Goal: Transaction & Acquisition: Register for event/course

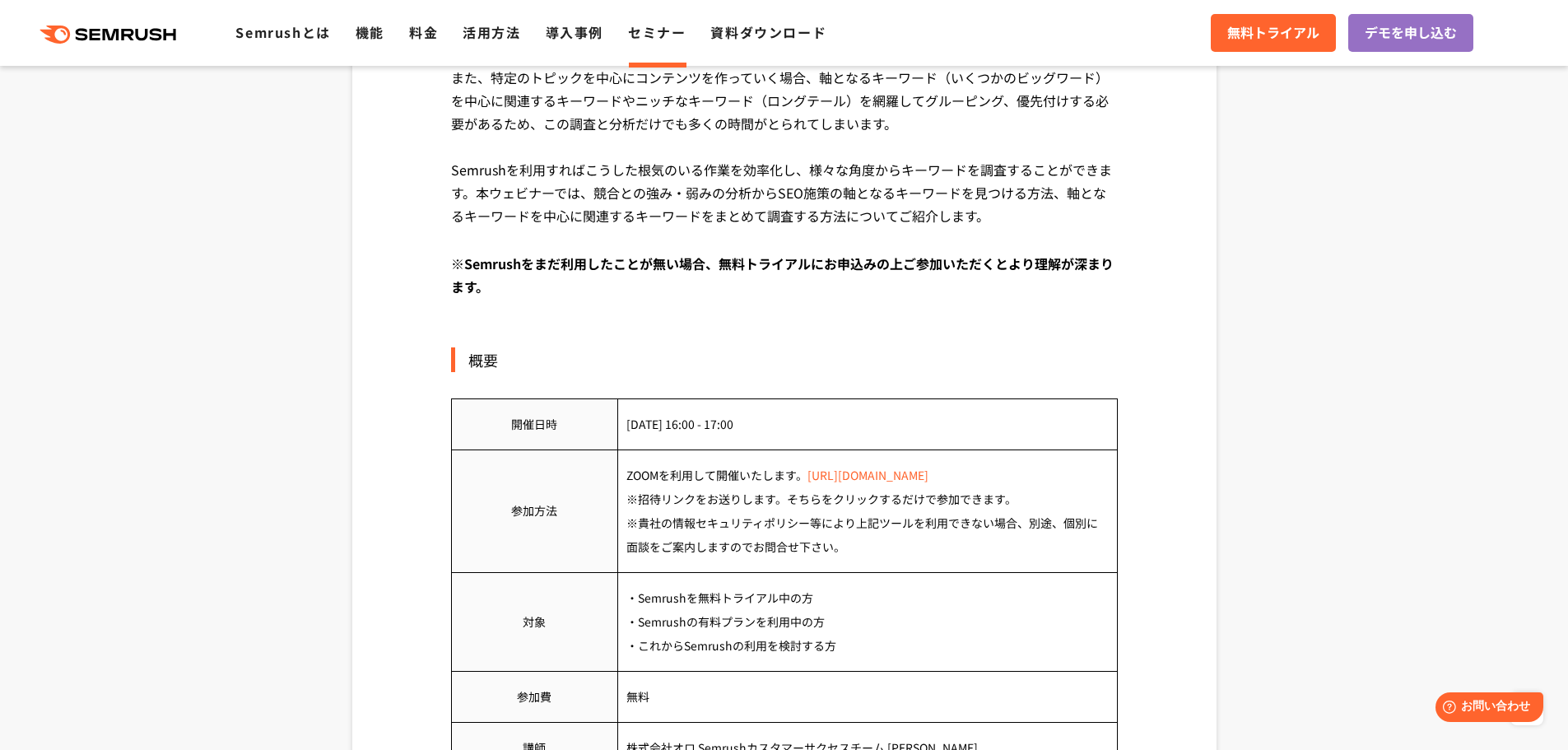
scroll to position [576, 0]
click at [851, 481] on link "[URL][DOMAIN_NAME]" at bounding box center [868, 476] width 121 height 16
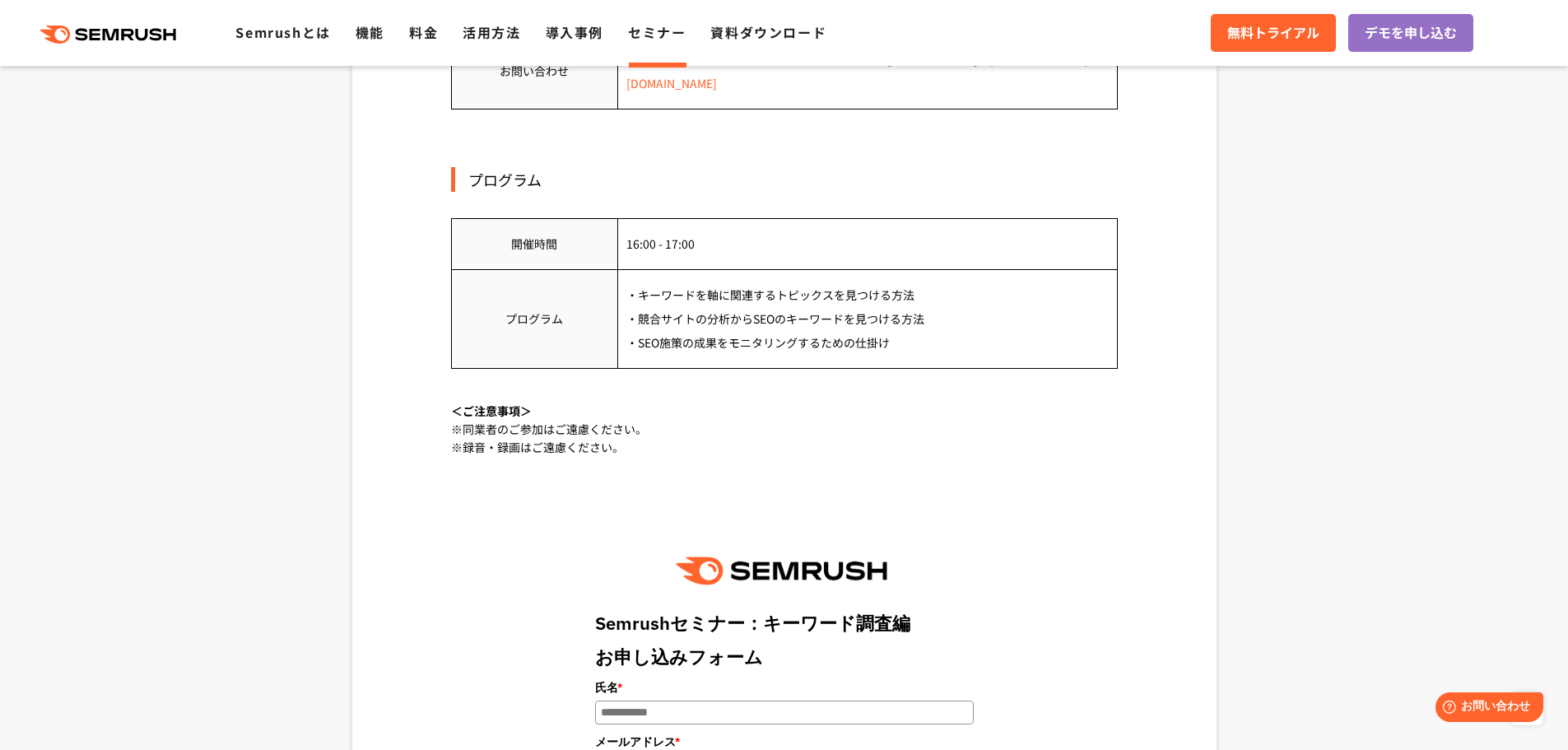
scroll to position [1070, 0]
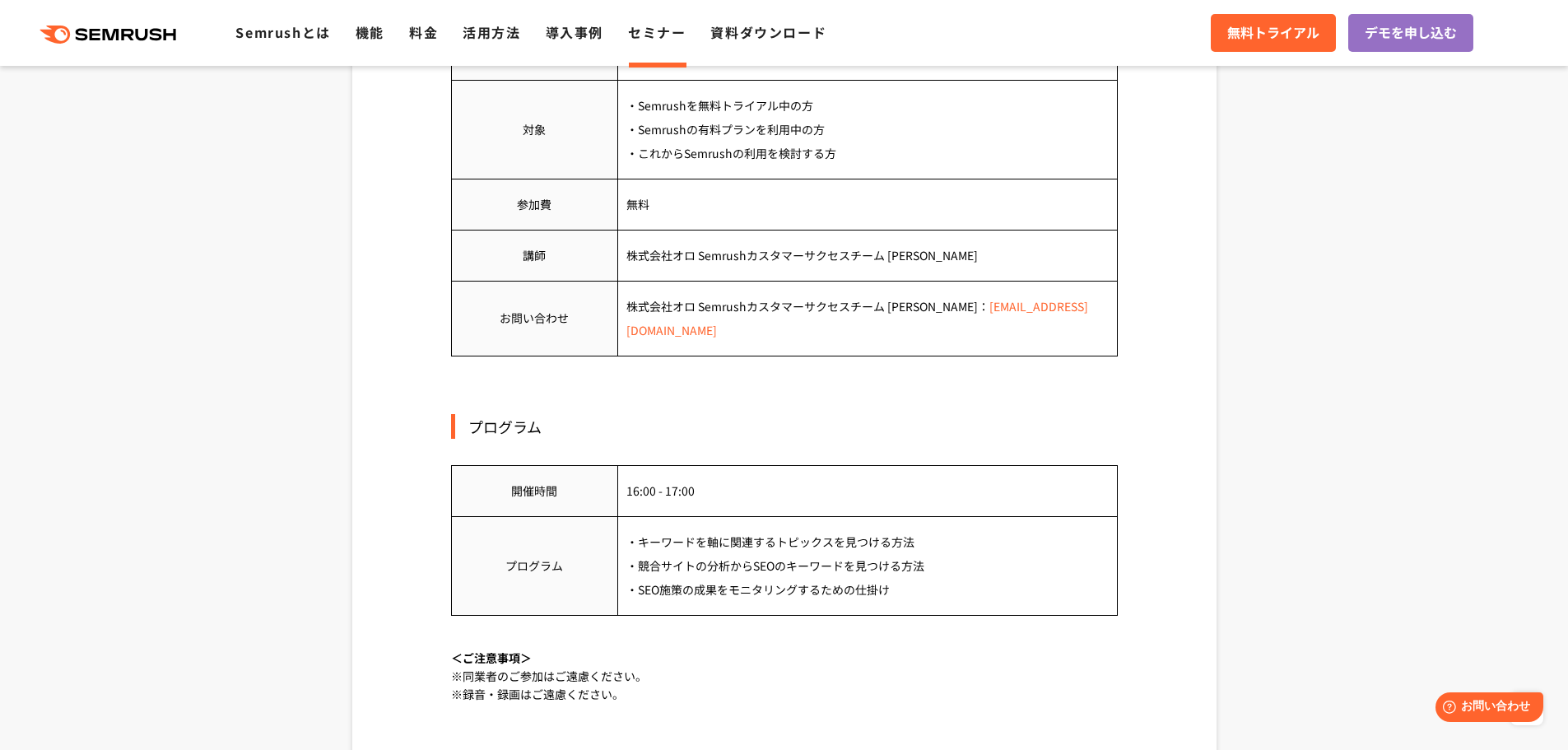
drag, startPoint x: 730, startPoint y: 512, endPoint x: 885, endPoint y: 599, distance: 177.7
click at [879, 600] on div "プログラム 開催時間 16:00 - 17:00 プログラム ・キーワードを軸に関連するトピックスを見つける方法 ・競合サイトの分析からSEOのキーワードを見…" at bounding box center [784, 531] width 667 height 235
click at [987, 516] on td "・キーワードを軸に関連するトピックスを見つける方法 ・競合サイトの分析からSEOのキーワードを見つける方法 ・SEO施策の成果をモニタリングするための仕掛け" at bounding box center [867, 565] width 499 height 99
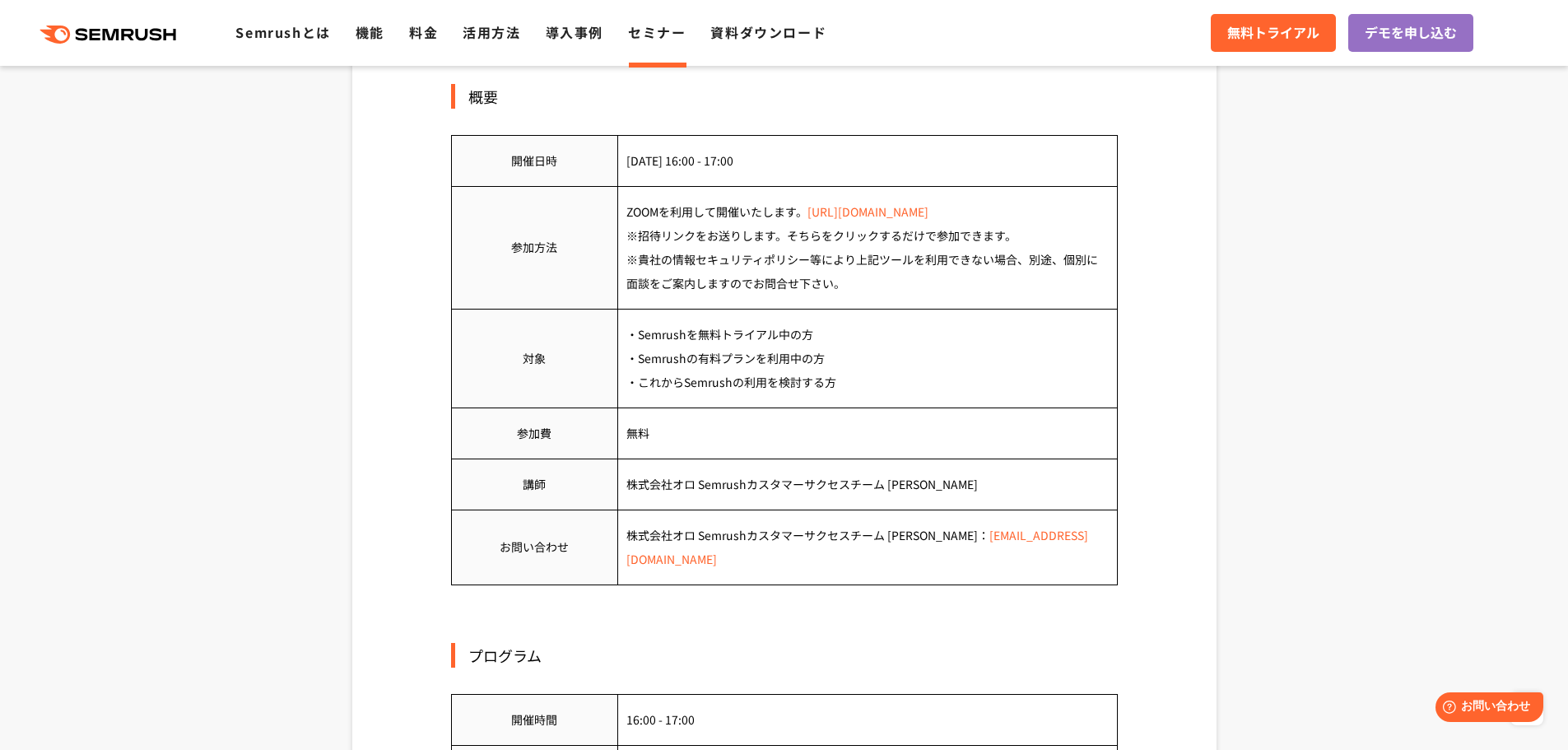
scroll to position [740, 0]
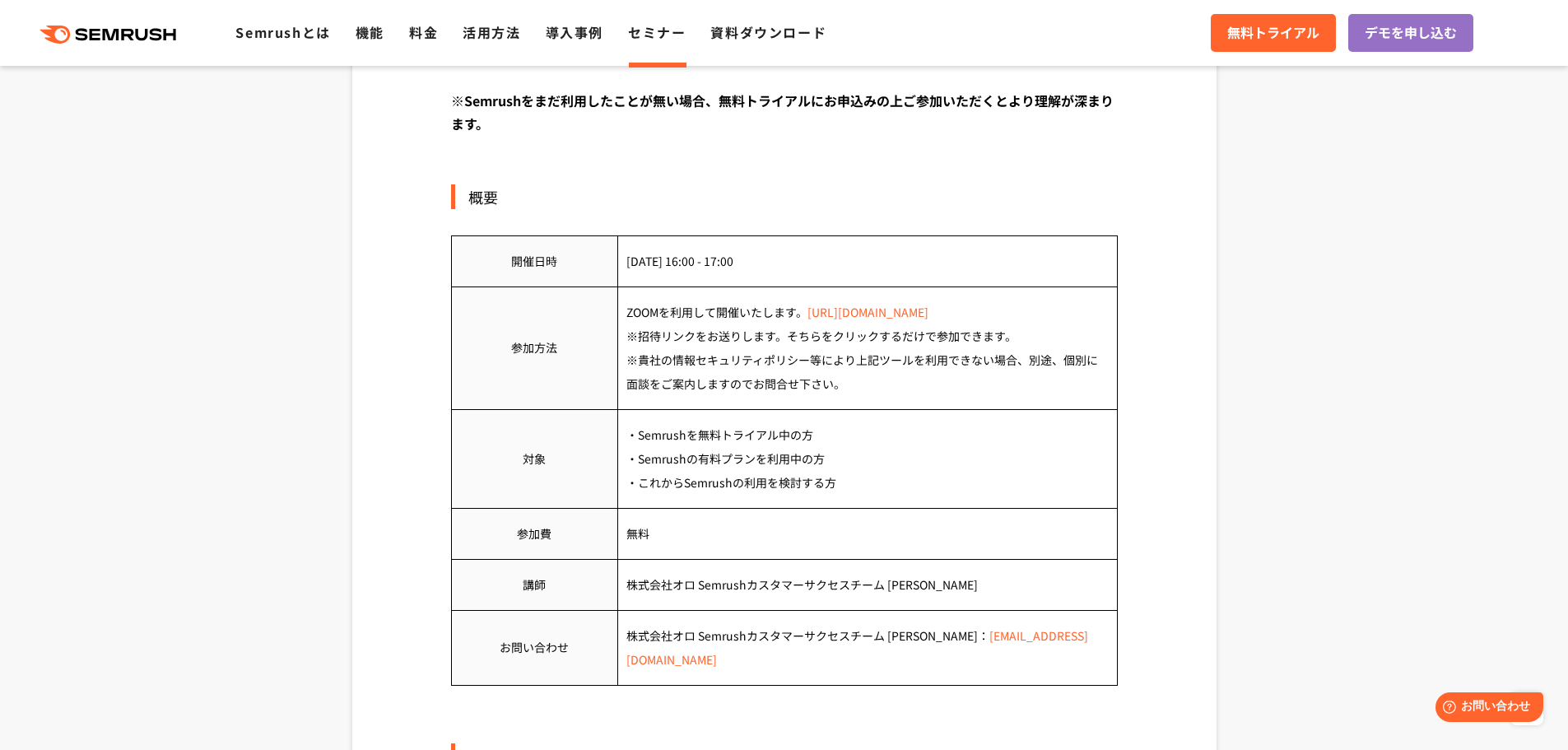
click at [866, 315] on link "[URL][DOMAIN_NAME]" at bounding box center [868, 312] width 121 height 16
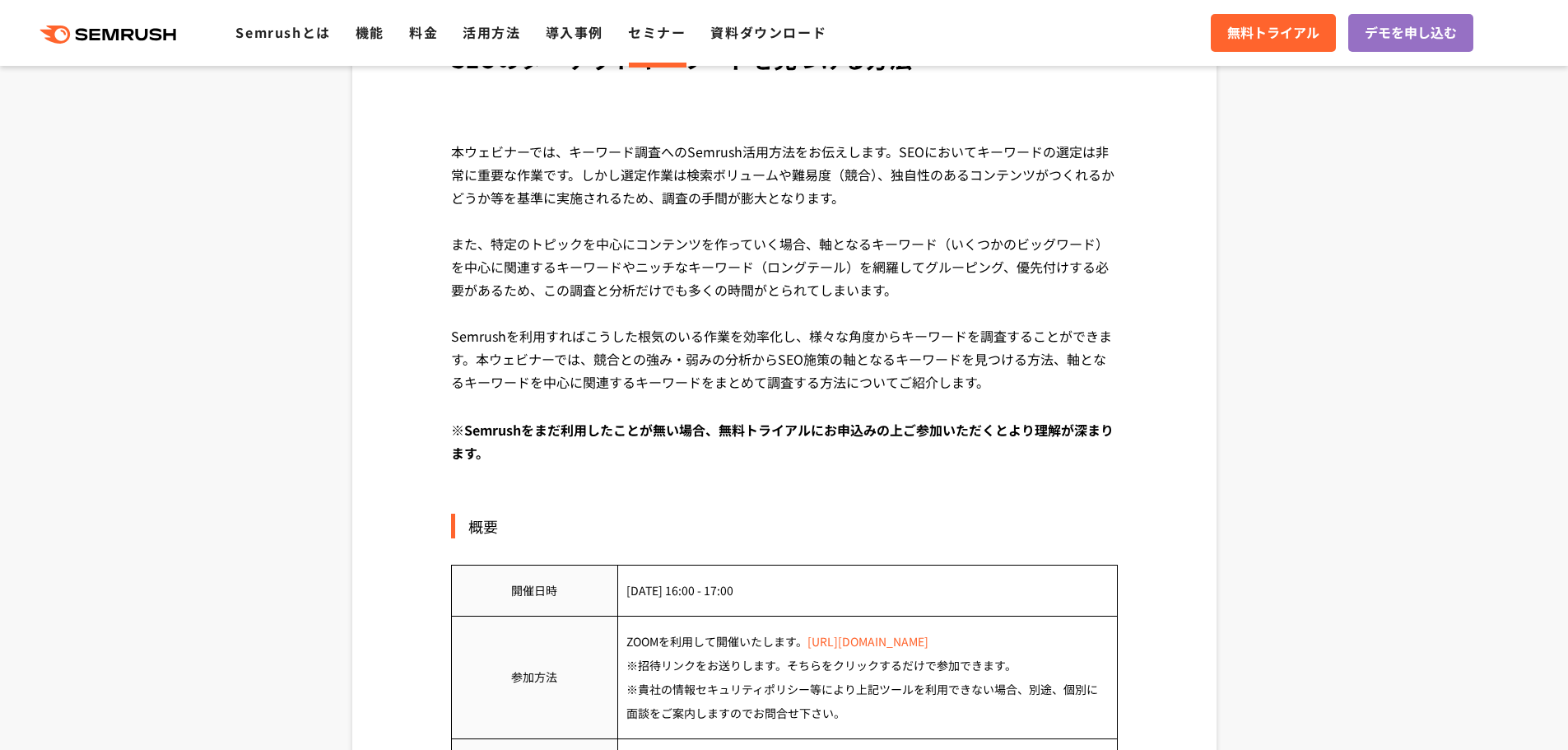
click at [858, 645] on link "[URL][DOMAIN_NAME]" at bounding box center [868, 641] width 121 height 16
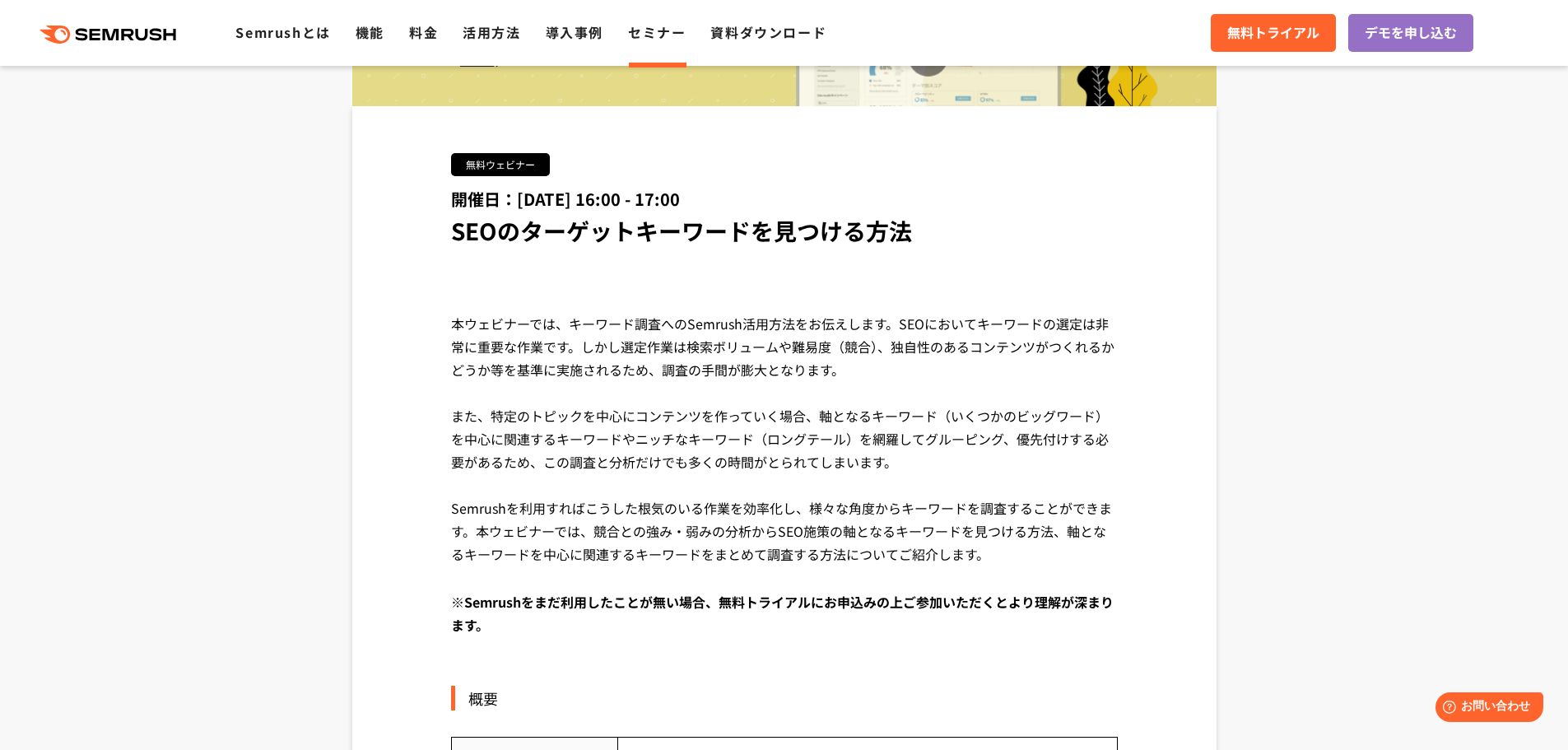
scroll to position [411, 0]
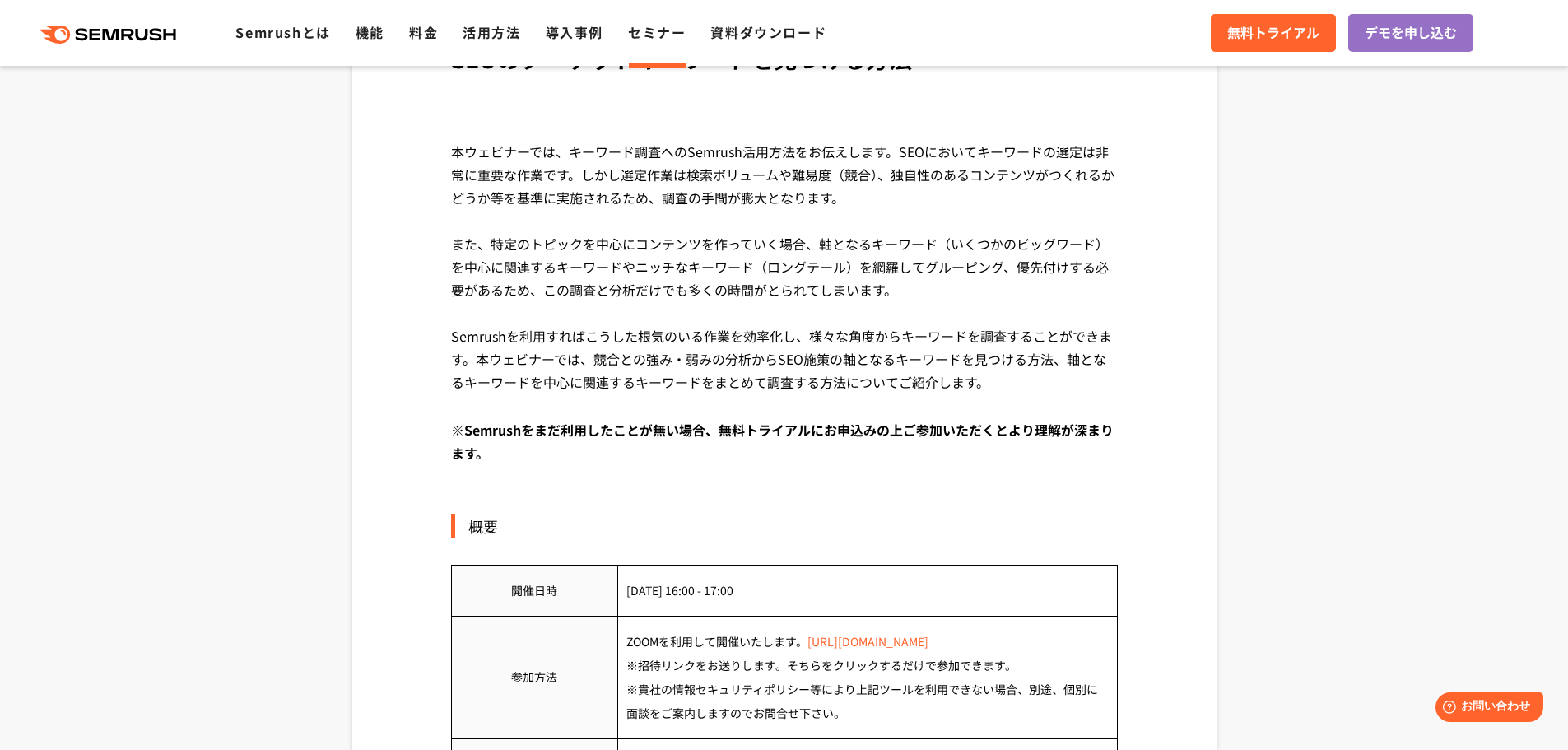
drag, startPoint x: 722, startPoint y: 209, endPoint x: 854, endPoint y: 450, distance: 274.8
click at [835, 442] on div "無料ウェビナー 開催日：2025年8月28日 (木) 16:00 - 17:00 SEOのターゲットキーワードを見つける方法 本ウェビナーでは、キーワード調査…" at bounding box center [784, 234] width 667 height 507
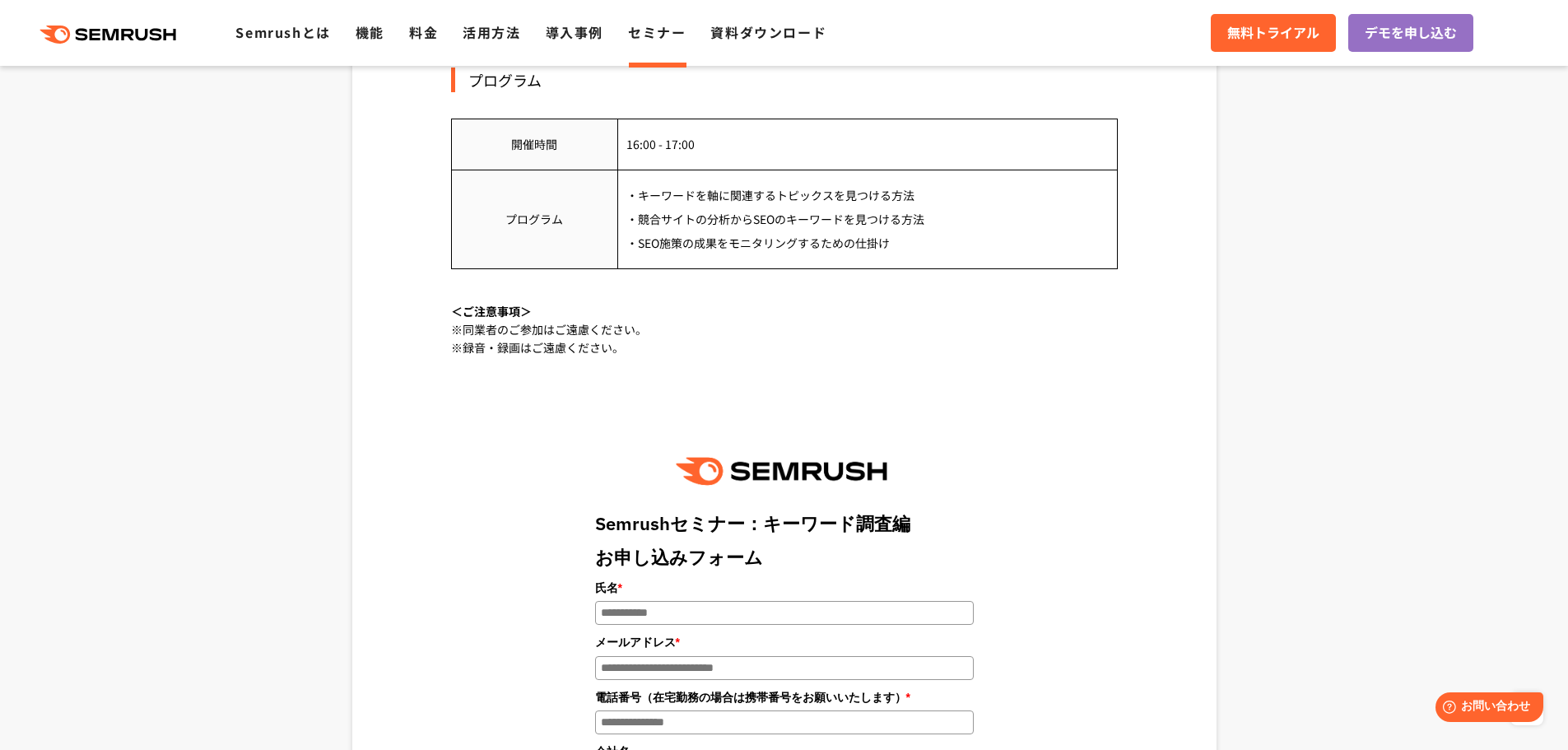
scroll to position [1564, 0]
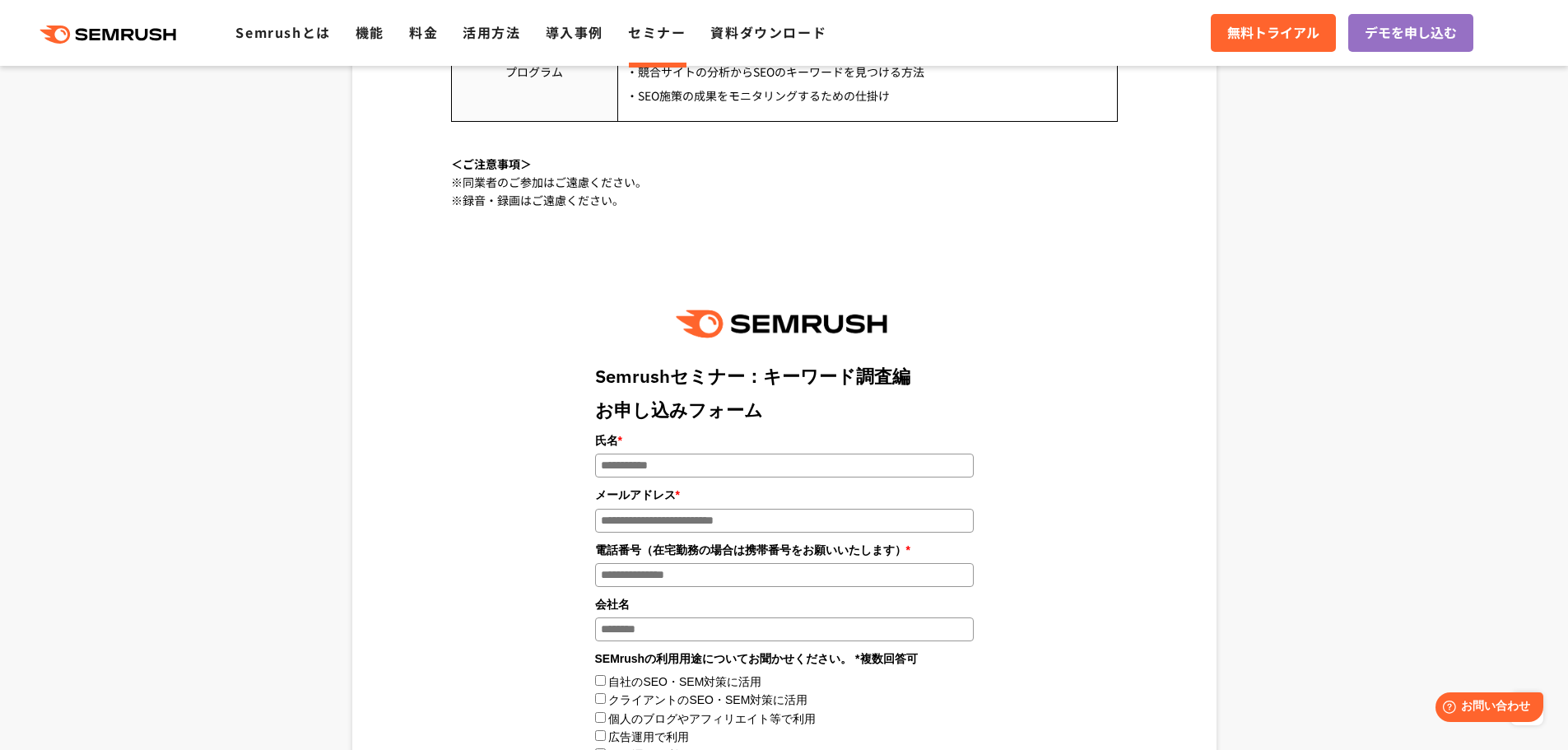
click at [704, 454] on input "氏名 *" at bounding box center [784, 466] width 378 height 24
type input "****"
type input "**********"
click at [707, 617] on input "会社名" at bounding box center [784, 629] width 378 height 24
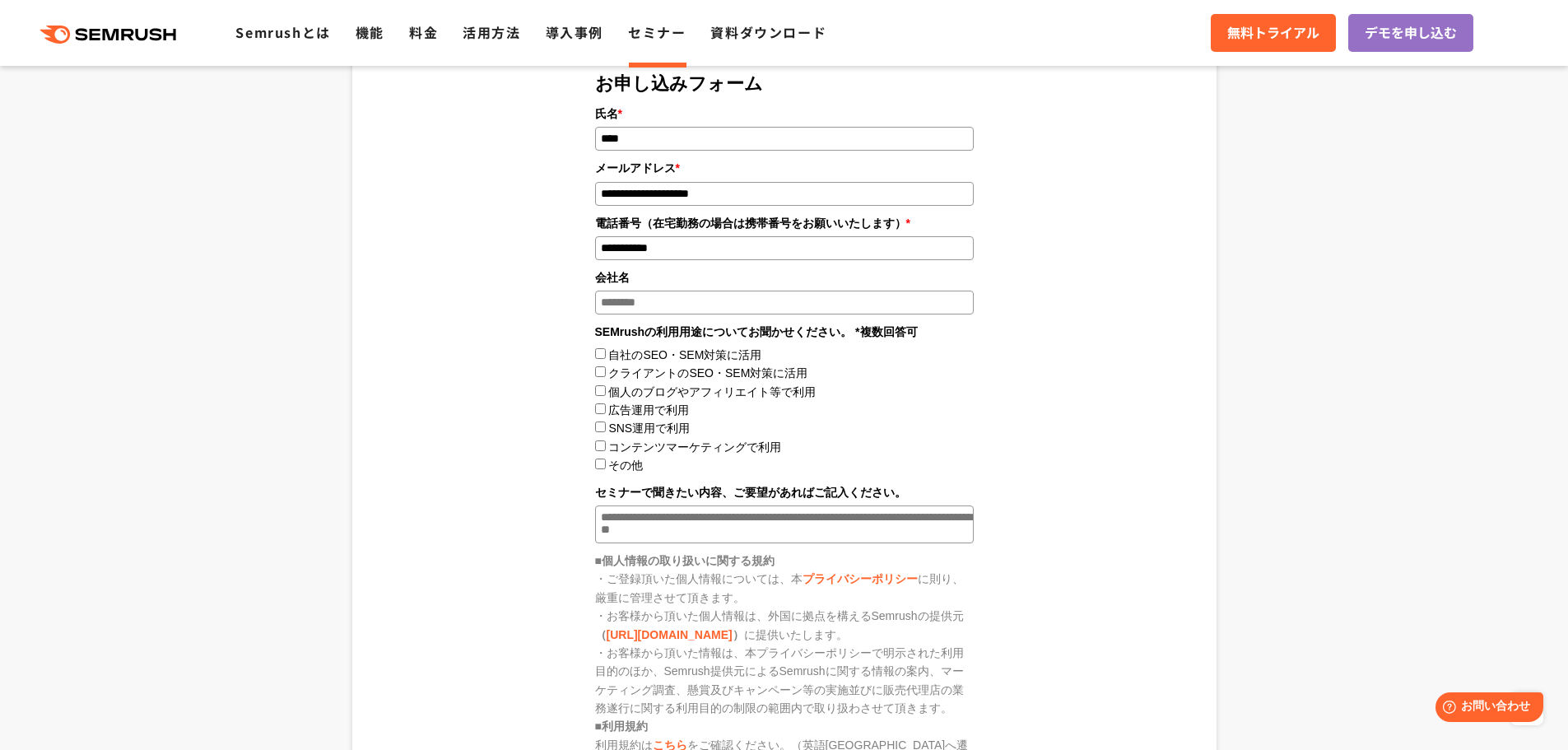
scroll to position [1893, 0]
click at [609, 346] on label自社のSEO・SEM対策に活用"] "自社のSEO・SEM対策に活用" at bounding box center [684, 352] width 153 height 13
click at [606, 361] on div "クライアントのSEO・SEM対策に活用" at bounding box center [784, 370] width 378 height 18
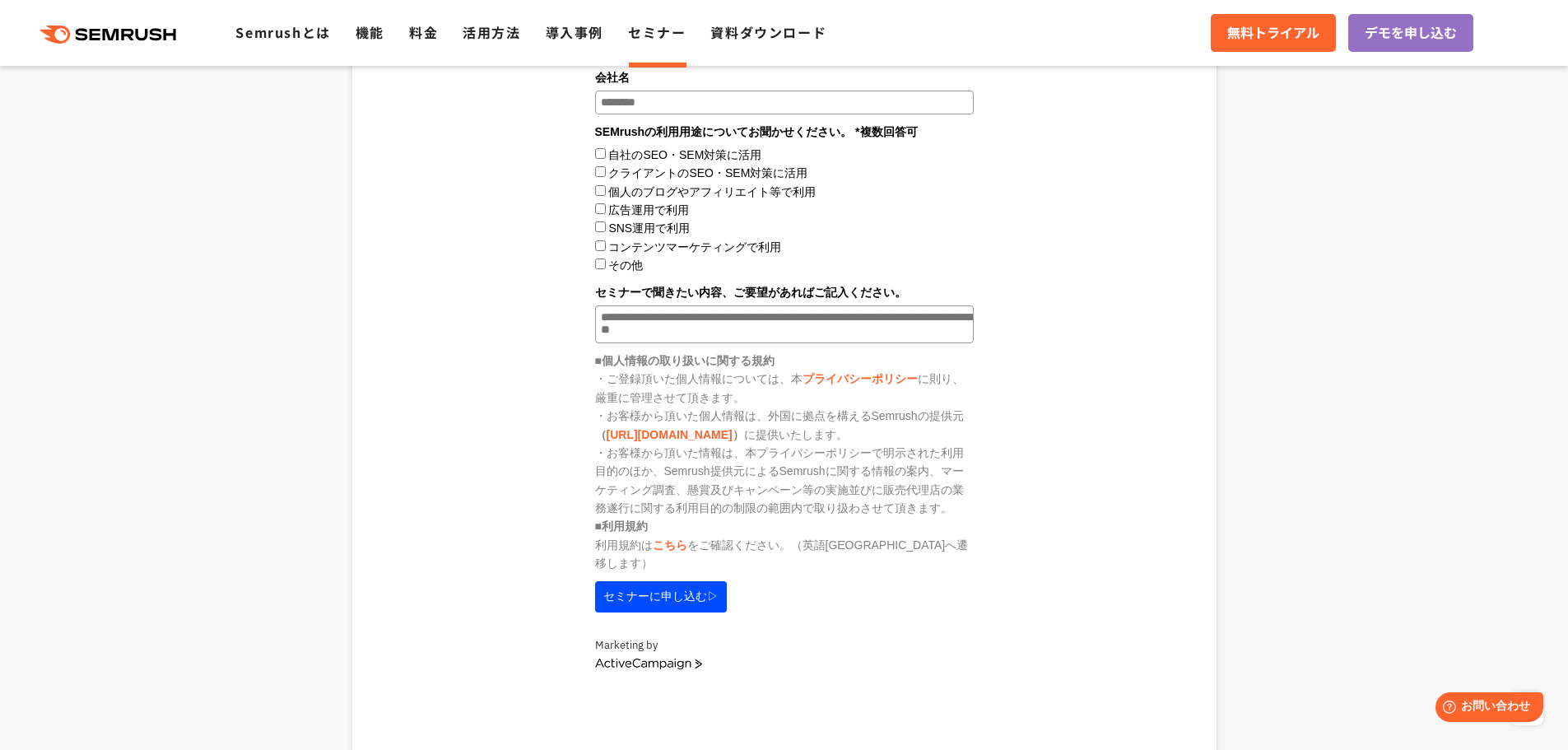
scroll to position [2222, 0]
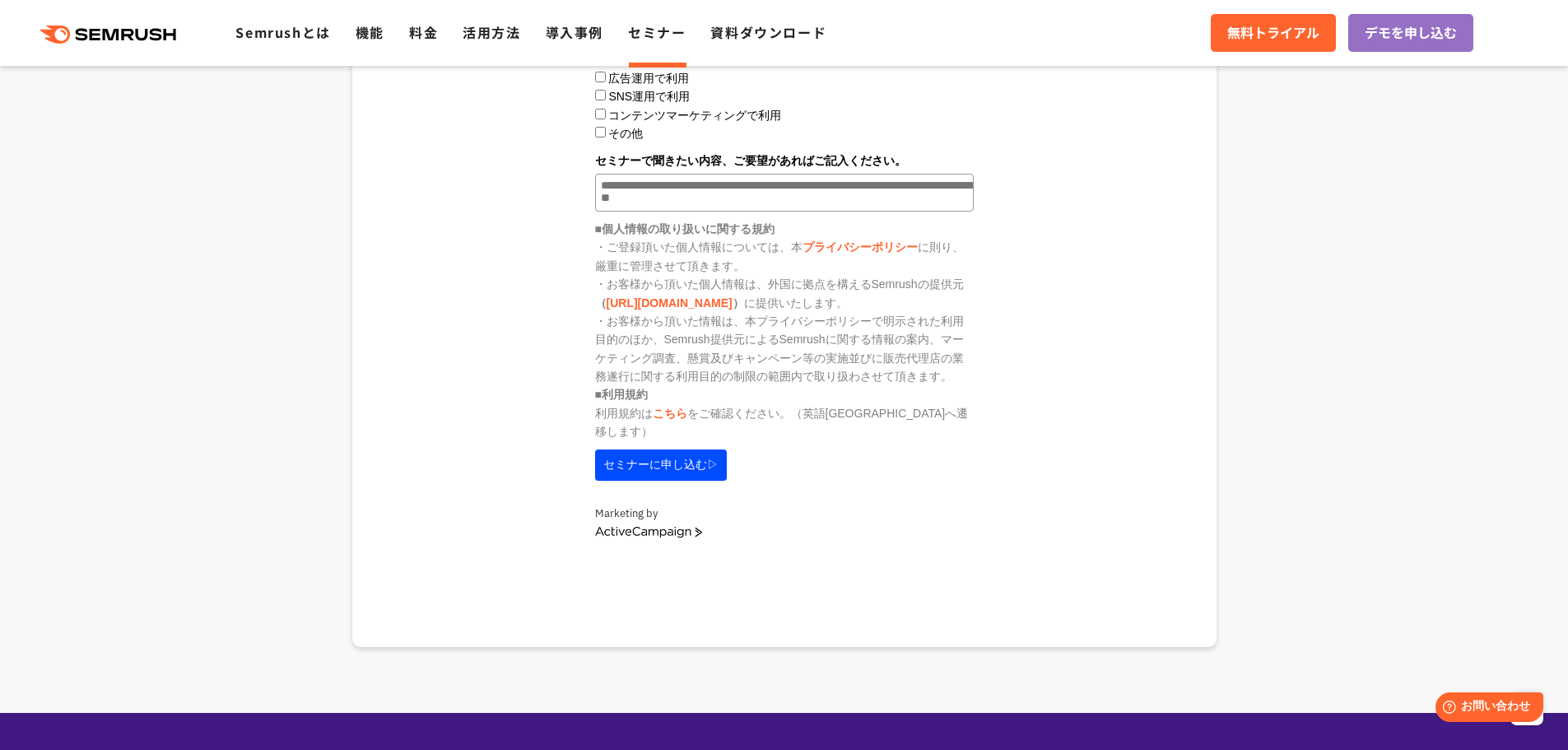
click at [683, 449] on button "セミナーに申し込む▷" at bounding box center [661, 465] width 131 height 31
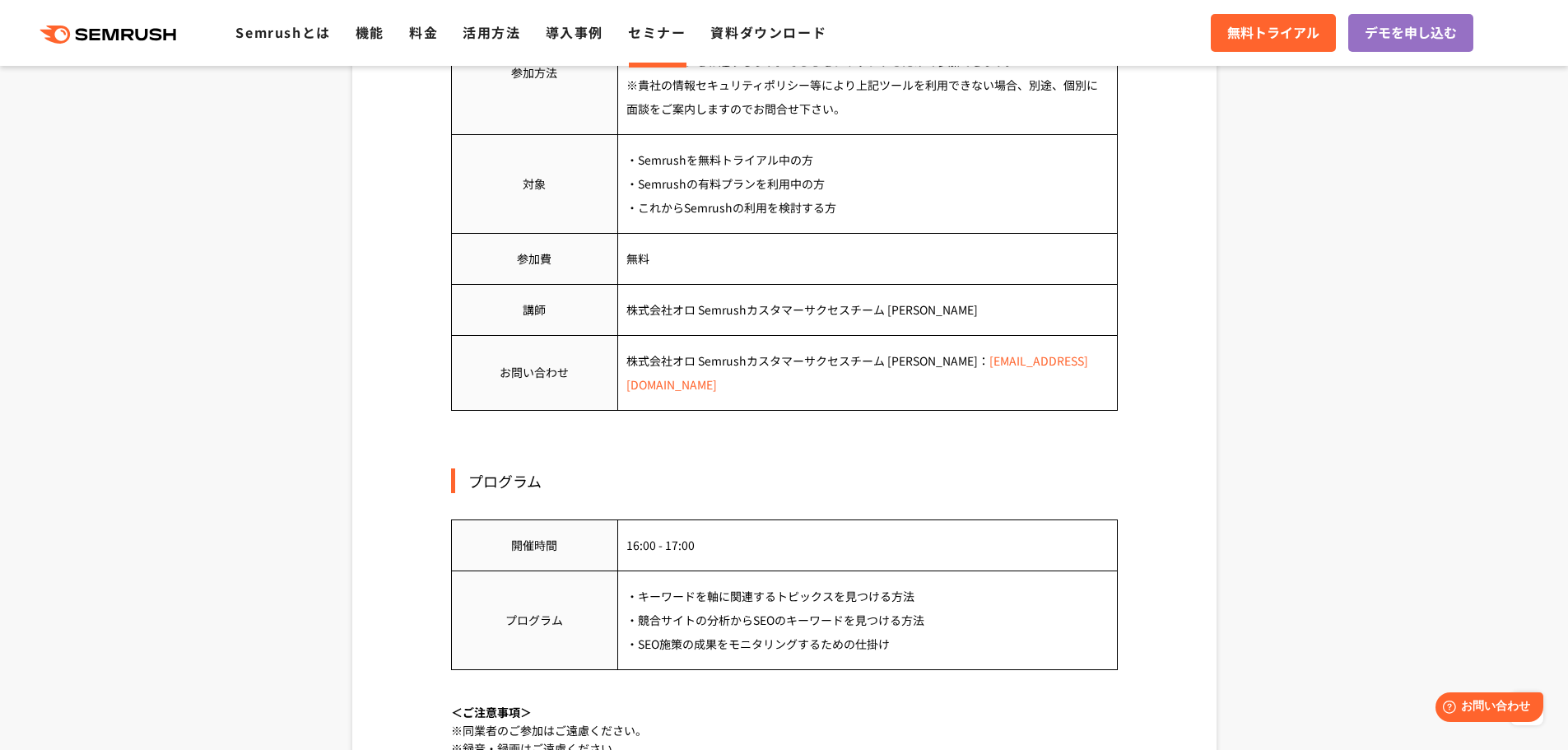
scroll to position [1412, 0]
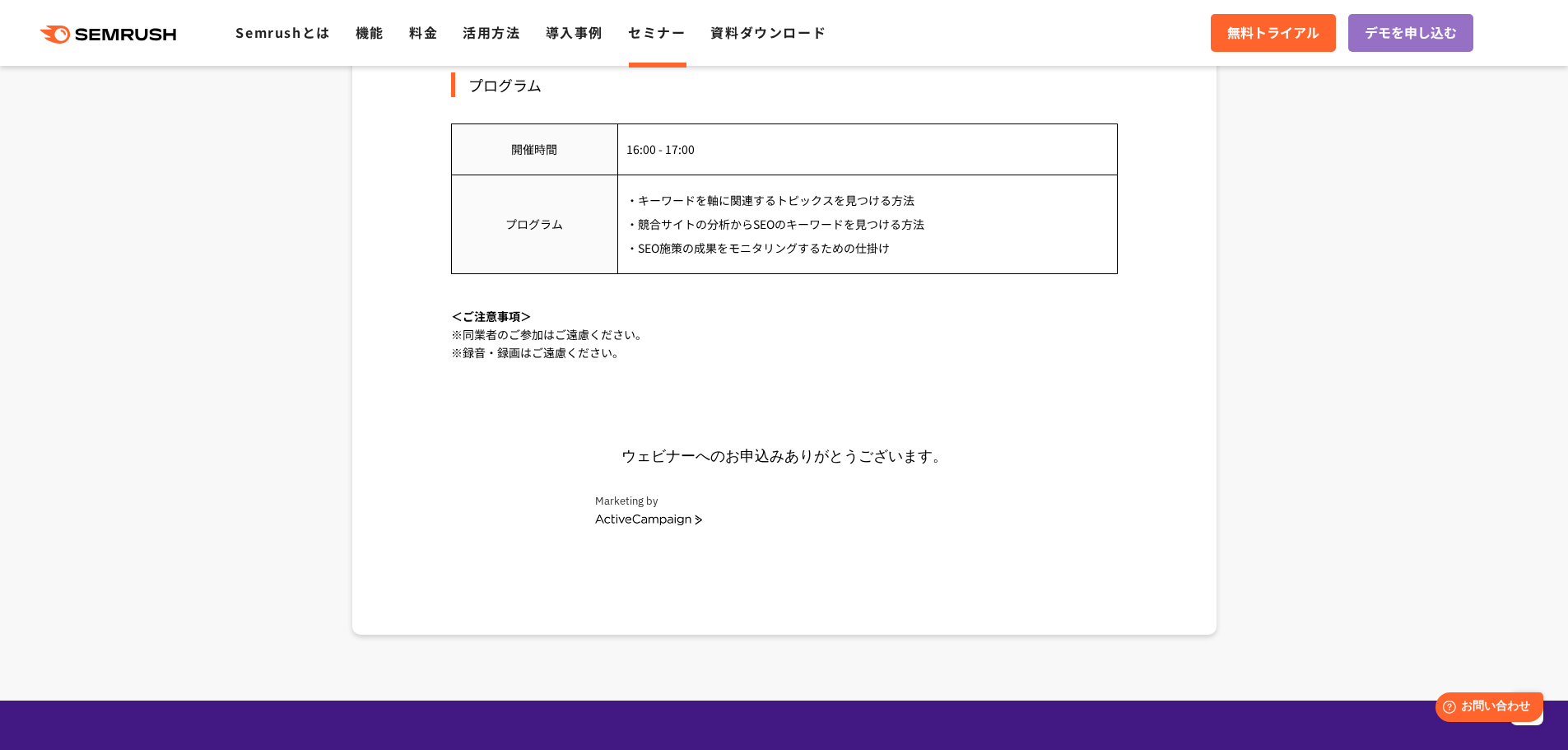
click at [614, 194] on td "プログラム" at bounding box center [534, 224] width 166 height 99
